Goal: Communication & Community: Answer question/provide support

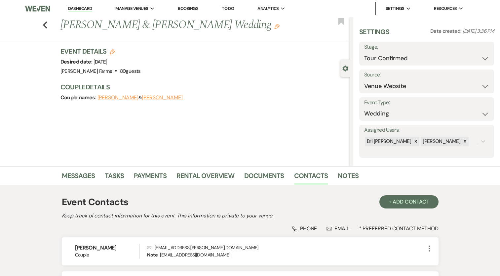
select select "4"
select select "5"
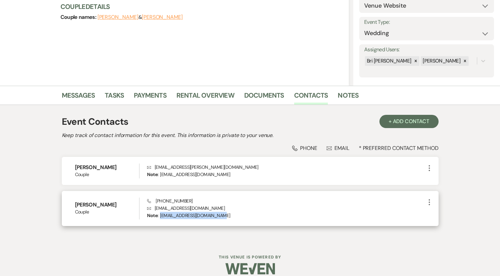
drag, startPoint x: 223, startPoint y: 215, endPoint x: 159, endPoint y: 213, distance: 64.1
click at [159, 213] on div "Note: [EMAIL_ADDRESS][DOMAIN_NAME]" at bounding box center [286, 215] width 278 height 7
copy p "[EMAIL_ADDRESS][DOMAIN_NAME]"
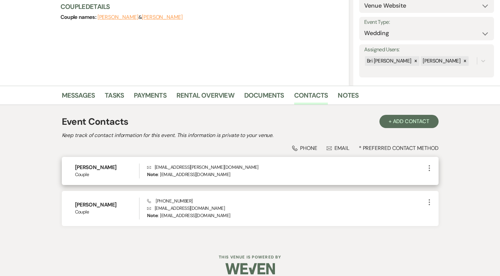
click at [245, 171] on div "Note: [EMAIL_ADDRESS][DOMAIN_NAME]" at bounding box center [286, 174] width 278 height 7
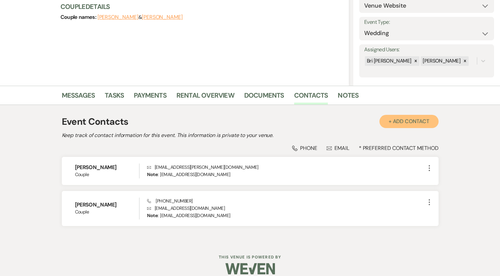
click at [394, 118] on button "+ Add Contact" at bounding box center [408, 121] width 59 height 13
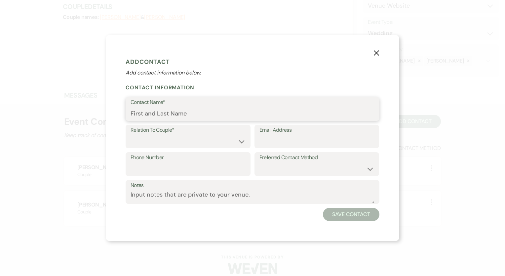
click at [187, 116] on input "Contact Name*" at bounding box center [253, 113] width 244 height 13
type input "Couple Email address"
click at [188, 137] on select "Couple Planner Parent of Couple Family Member Friend Other" at bounding box center [188, 141] width 115 height 13
select select "1"
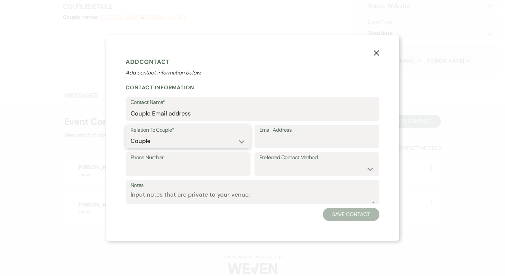
click at [131, 135] on select "Couple Planner Parent of Couple Family Member Friend Other" at bounding box center [188, 141] width 115 height 13
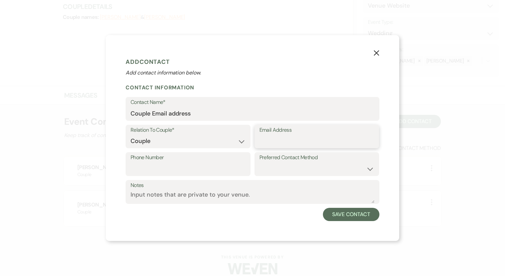
click at [293, 146] on input "Email Address" at bounding box center [316, 141] width 115 height 13
paste input "[EMAIL_ADDRESS][DOMAIN_NAME]"
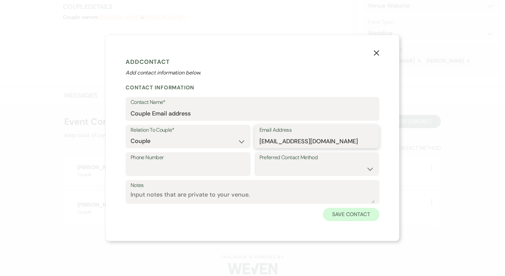
type input "[EMAIL_ADDRESS][DOMAIN_NAME]"
click at [340, 215] on button "Save Contact" at bounding box center [351, 214] width 57 height 13
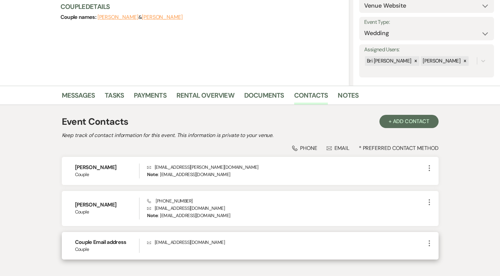
click at [430, 243] on icon "More" at bounding box center [429, 243] width 8 height 8
click at [439, 252] on button "Pencil Edit" at bounding box center [444, 255] width 39 height 11
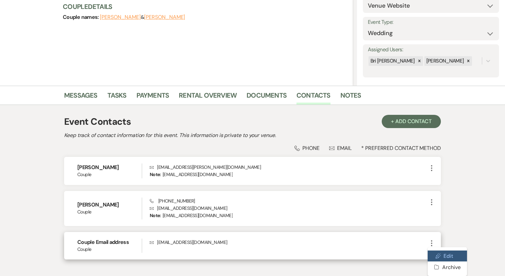
select select "1"
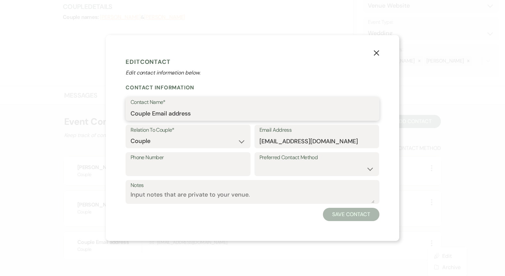
click at [191, 110] on input "Couple Email address" at bounding box center [253, 113] width 244 height 13
type input "A"
type input "Savannah and [PERSON_NAME]"
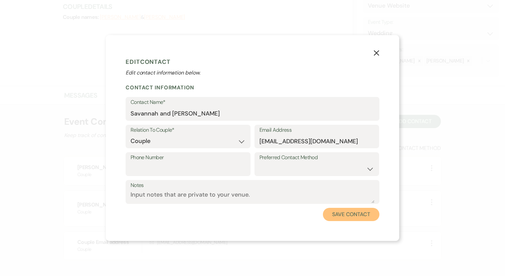
click at [359, 218] on button "Save Contact" at bounding box center [351, 214] width 57 height 13
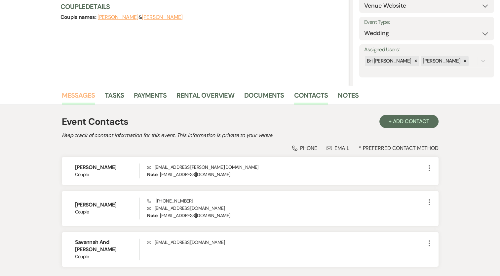
click at [69, 96] on link "Messages" at bounding box center [78, 97] width 33 height 15
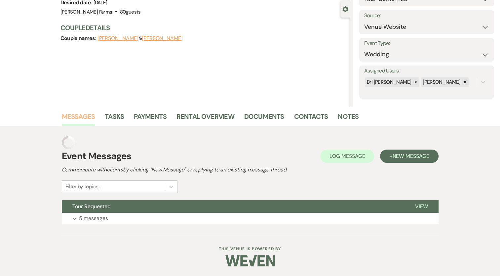
scroll to position [46, 0]
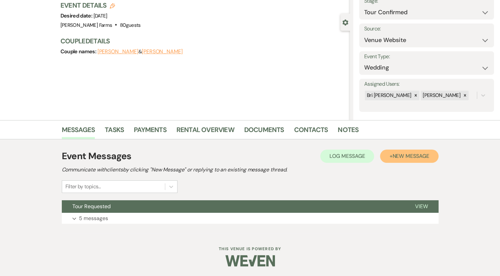
click at [395, 159] on span "New Message" at bounding box center [410, 155] width 37 height 7
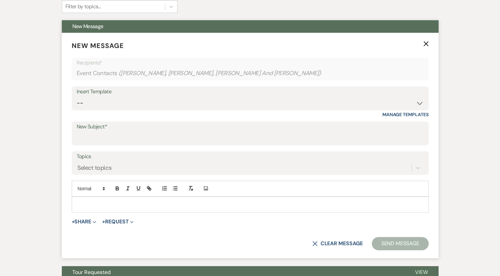
scroll to position [226, 0]
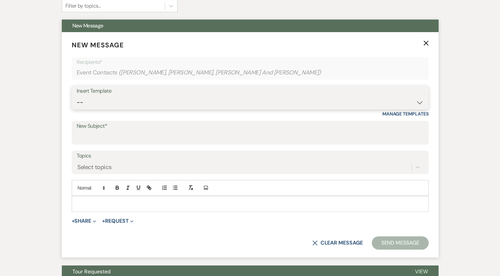
click at [171, 100] on select "-- Tour Request Response Follow Up Contract (Pre-Booked Leads) Weven Planning P…" at bounding box center [250, 102] width 347 height 13
select select "4589"
click at [77, 96] on select "-- Tour Request Response Follow Up Contract (Pre-Booked Leads) Weven Planning P…" at bounding box center [250, 102] width 347 height 13
type input "Quote and More Info from [PERSON_NAME] Farms"
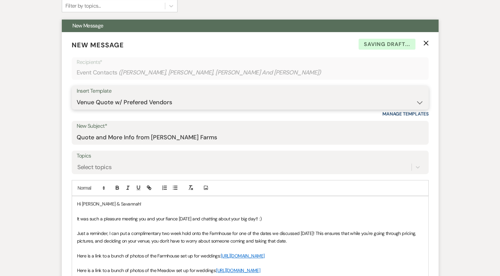
scroll to position [341, 0]
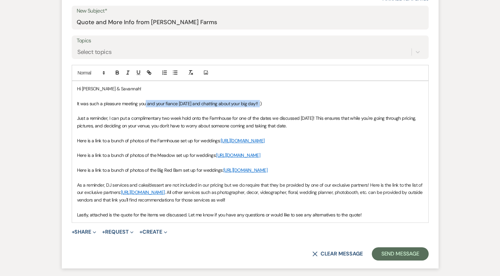
drag, startPoint x: 252, startPoint y: 100, endPoint x: 145, endPoint y: 101, distance: 107.7
click at [145, 101] on p "It was such a pleasure meeting you and your fiance [DATE] and chatting about yo…" at bounding box center [250, 103] width 346 height 7
click at [90, 96] on p at bounding box center [250, 95] width 346 height 7
click at [85, 111] on p at bounding box center [250, 110] width 346 height 7
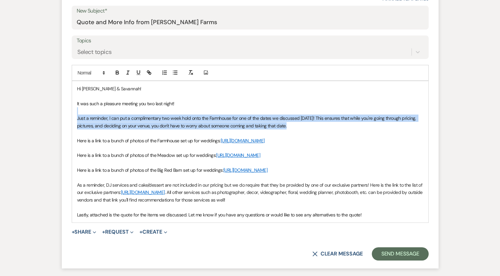
drag, startPoint x: 288, startPoint y: 124, endPoint x: 81, endPoint y: 110, distance: 206.7
click at [81, 110] on div "Hi [PERSON_NAME] & Savannah! It was such a pleasure meeting you two last night!…" at bounding box center [250, 151] width 356 height 141
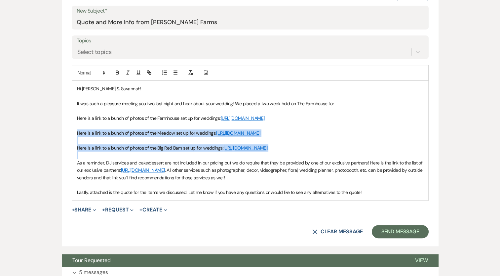
drag, startPoint x: 196, startPoint y: 173, endPoint x: 77, endPoint y: 139, distance: 124.1
click at [77, 139] on div "Hi [PERSON_NAME] & Savannah! It was such a pleasure meeting you two last night …" at bounding box center [250, 140] width 356 height 119
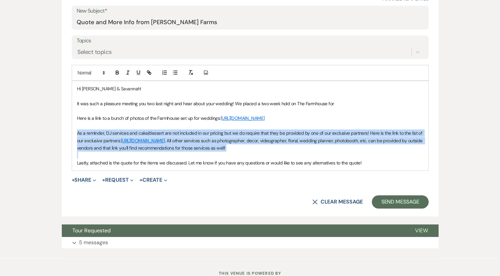
drag, startPoint x: 87, startPoint y: 162, endPoint x: 65, endPoint y: 137, distance: 33.0
click at [65, 137] on form "New Message X Draft Recipients* Event Contacts ( [PERSON_NAME], [PERSON_NAME], …" at bounding box center [250, 66] width 377 height 299
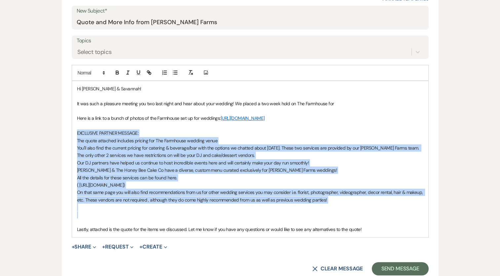
drag, startPoint x: 92, startPoint y: 219, endPoint x: 76, endPoint y: 138, distance: 82.3
click at [76, 138] on div "Hi [PERSON_NAME] & Savannah! It was such a pleasure meeting you two last night …" at bounding box center [250, 159] width 356 height 156
click at [100, 218] on p at bounding box center [250, 214] width 346 height 7
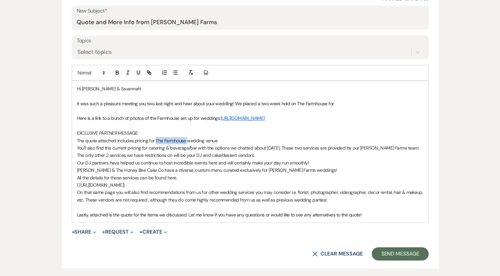
drag, startPoint x: 188, startPoint y: 147, endPoint x: 155, endPoint y: 148, distance: 33.1
click at [155, 144] on p "The quote attached includes pricing for The Farmhouse wedding venue" at bounding box center [250, 140] width 346 height 7
click at [253, 144] on p "The quote attached includes pricing for all of our in-house services (wedding v…" at bounding box center [250, 140] width 346 height 7
drag, startPoint x: 150, startPoint y: 155, endPoint x: 79, endPoint y: 151, distance: 71.1
click at [79, 151] on p "You'll also find the current pricing for catering & beverage/bar with the optio…" at bounding box center [250, 151] width 346 height 15
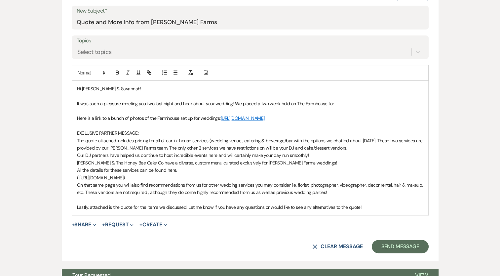
click at [291, 145] on p "The quote attached includes pricing for all of our in-house services (wedding v…" at bounding box center [250, 144] width 346 height 15
drag, startPoint x: 145, startPoint y: 143, endPoint x: 73, endPoint y: 139, distance: 72.2
click at [73, 139] on div "Hi [PERSON_NAME] & Savannah! It was such a pleasure meeting you two last night …" at bounding box center [250, 148] width 356 height 134
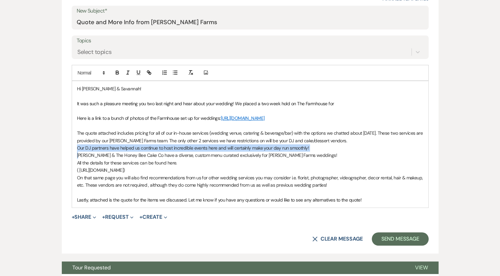
drag, startPoint x: 77, startPoint y: 154, endPoint x: 79, endPoint y: 161, distance: 7.1
click at [79, 161] on div "Hi [PERSON_NAME] & Savannah! It was such a pleasure meeting you two last night …" at bounding box center [250, 144] width 356 height 126
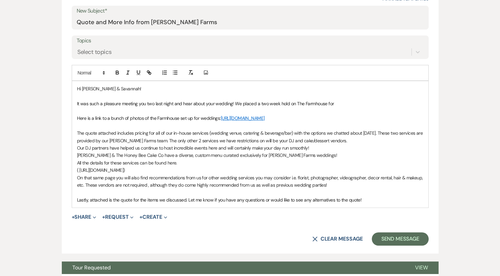
click at [202, 174] on p "( [URL][DOMAIN_NAME])" at bounding box center [250, 169] width 346 height 7
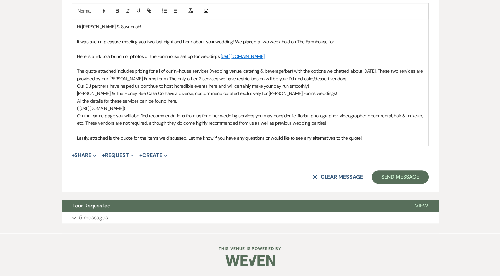
click at [334, 123] on p "On that same page you will also find recommendations from us for other wedding …" at bounding box center [250, 119] width 346 height 15
click at [379, 139] on p "Lastly, attached is the quote for the items we discussed. Let me know if you ha…" at bounding box center [250, 137] width 346 height 7
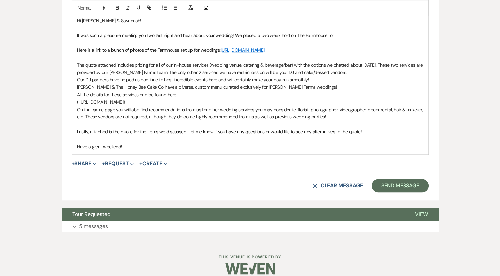
click at [129, 154] on div "Hi [PERSON_NAME] & Savannah! It was such a pleasure meeting you two last night …" at bounding box center [250, 83] width 356 height 141
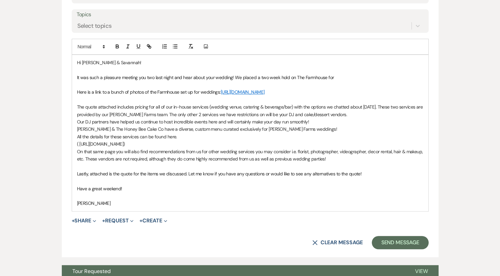
scroll to position [439, 0]
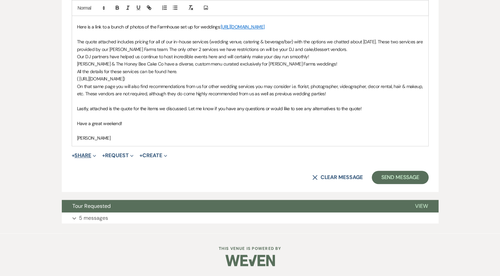
click at [84, 153] on button "+ Share Expand" at bounding box center [84, 155] width 25 height 5
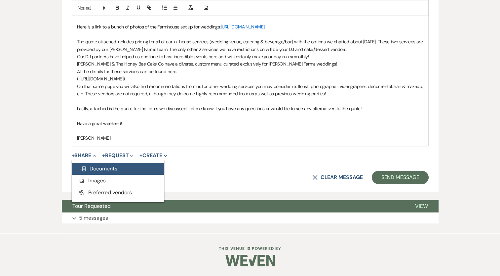
click at [96, 168] on span "Doc Upload Documents" at bounding box center [99, 168] width 38 height 7
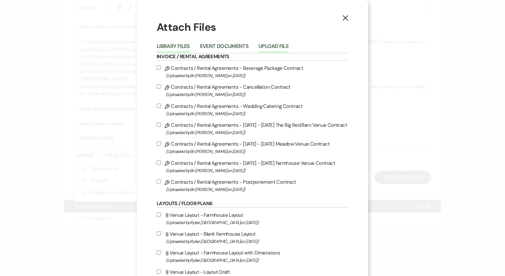
click at [267, 44] on button "Upload File" at bounding box center [273, 48] width 30 height 9
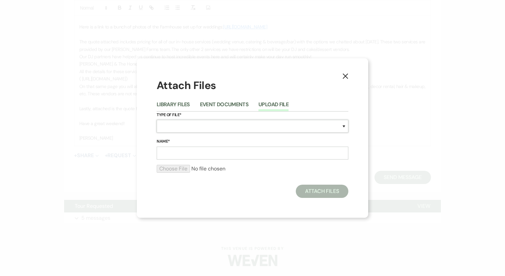
click at [181, 127] on select "Special Event Insurance Vendor Certificate of Insurance Contracts / Rental Agre…" at bounding box center [253, 126] width 192 height 13
select select "8"
click at [157, 120] on select "Special Event Insurance Vendor Certificate of Insurance Contracts / Rental Agre…" at bounding box center [253, 126] width 192 height 13
click at [180, 154] on input "Name*" at bounding box center [253, 152] width 192 height 13
click at [171, 153] on input "Name*" at bounding box center [253, 152] width 192 height 13
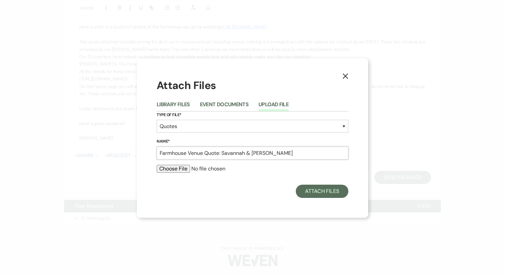
type input "Farmhouse Venue Quote: Savannah & [PERSON_NAME]"
click at [178, 167] on input "file" at bounding box center [253, 169] width 192 height 8
type input "C:\fakepath\Farmhouse VENUE QUOTE - [PERSON_NAME] & [PERSON_NAME].docx.pdf"
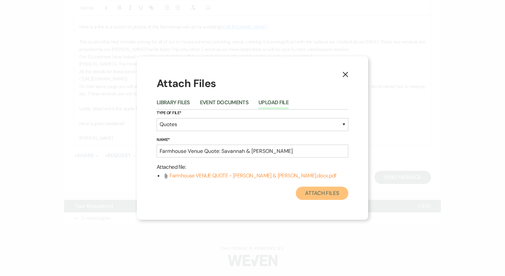
click at [326, 194] on button "Attach Files" at bounding box center [322, 192] width 53 height 13
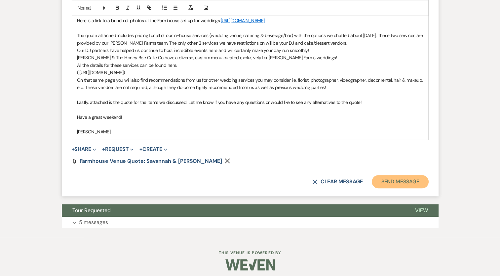
click at [391, 183] on button "Send Message" at bounding box center [400, 181] width 57 height 13
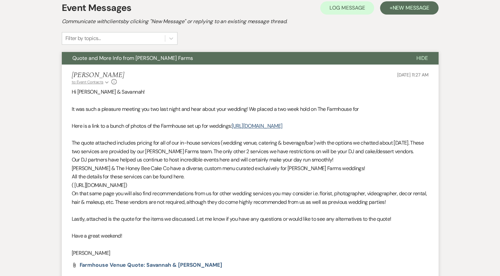
click at [105, 82] on icon "Expand" at bounding box center [107, 82] width 4 height 4
click at [125, 85] on li "[PERSON_NAME] to: Event Contacts Collapse [PERSON_NAME] • Couple [PERSON_NAME] …" at bounding box center [250, 171] width 377 height 215
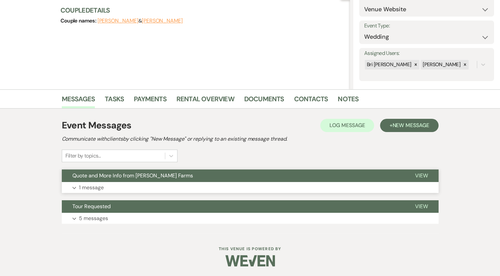
click at [94, 185] on p "1 message" at bounding box center [91, 187] width 25 height 9
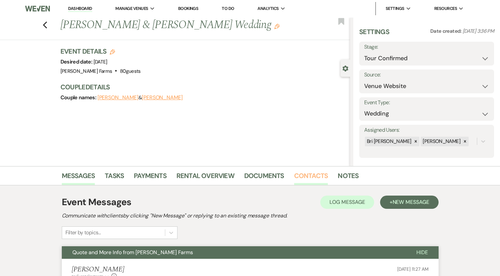
click at [298, 176] on link "Contacts" at bounding box center [311, 177] width 34 height 15
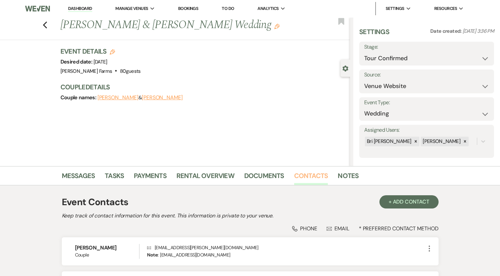
scroll to position [122, 0]
select select "4"
select select "5"
